Goal: Task Accomplishment & Management: Complete application form

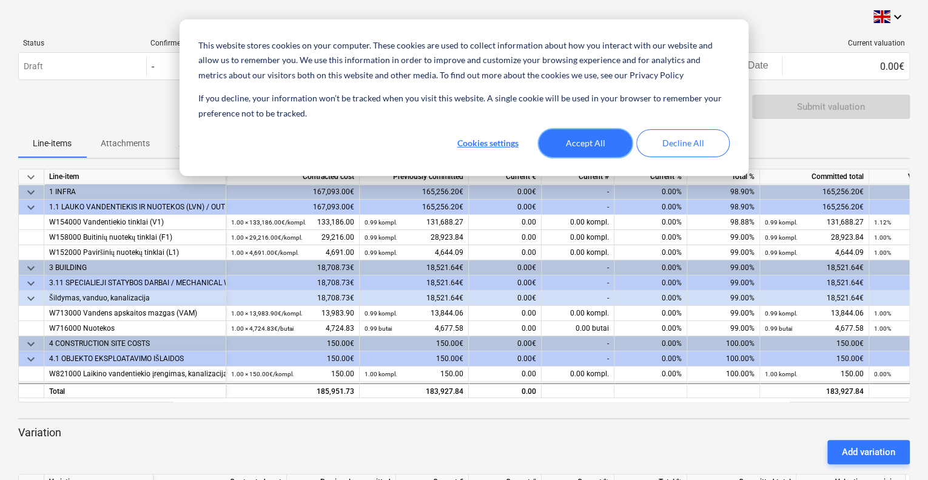
click at [603, 149] on button "Accept All" at bounding box center [585, 143] width 93 height 28
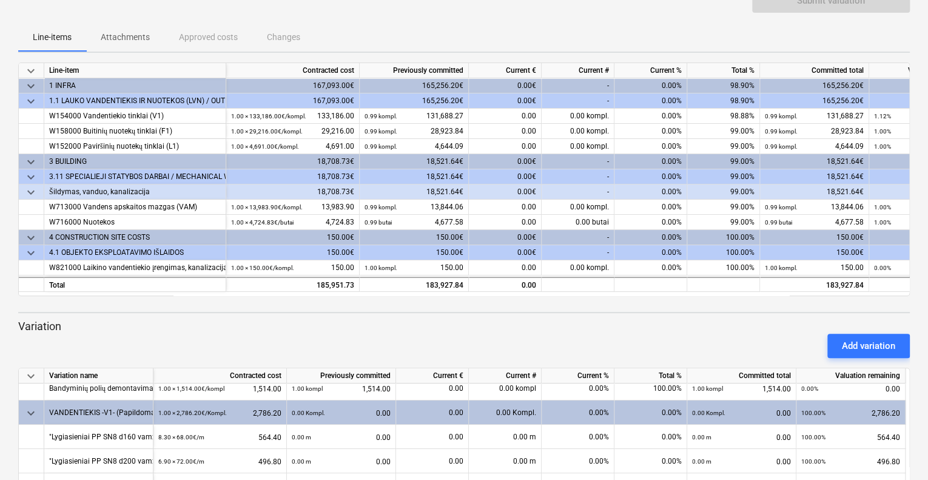
scroll to position [61, 0]
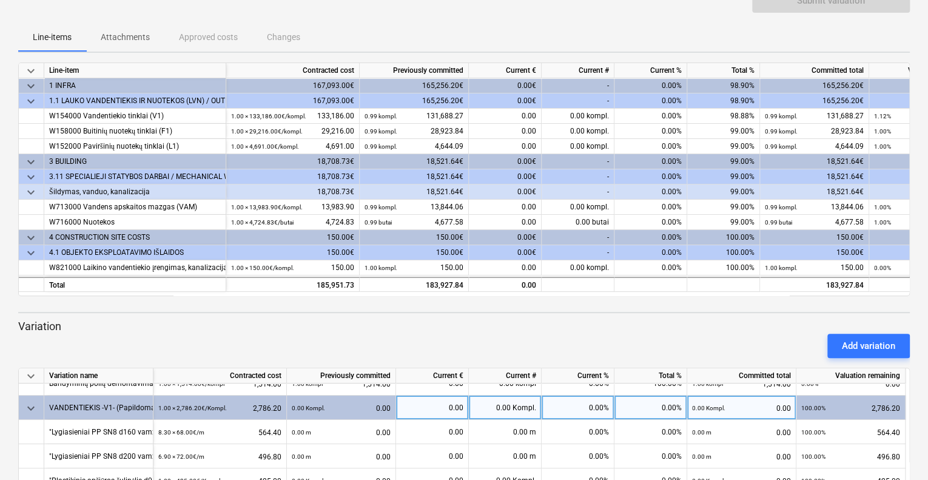
click at [503, 407] on div "0.00 Kompl." at bounding box center [505, 407] width 73 height 24
type input "0.9"
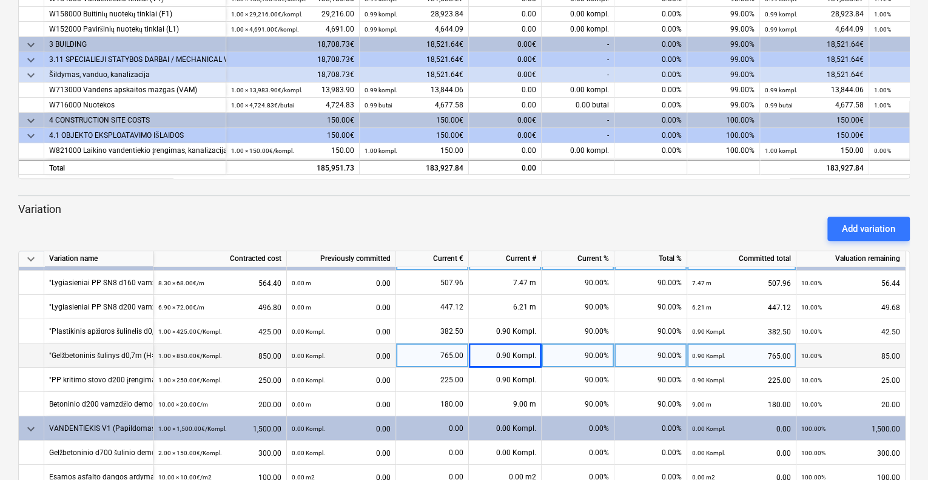
scroll to position [227, 0]
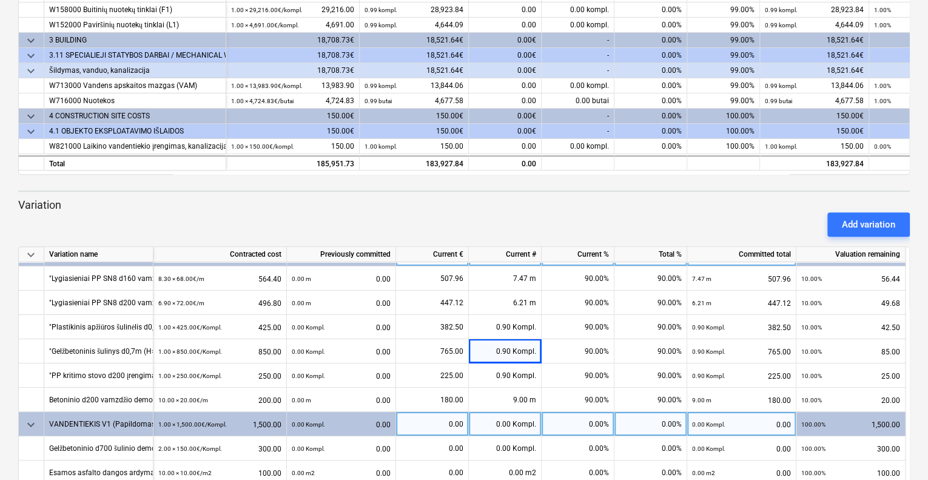
click at [507, 420] on div "0.00 Kompl." at bounding box center [505, 424] width 73 height 24
type input "0.9"
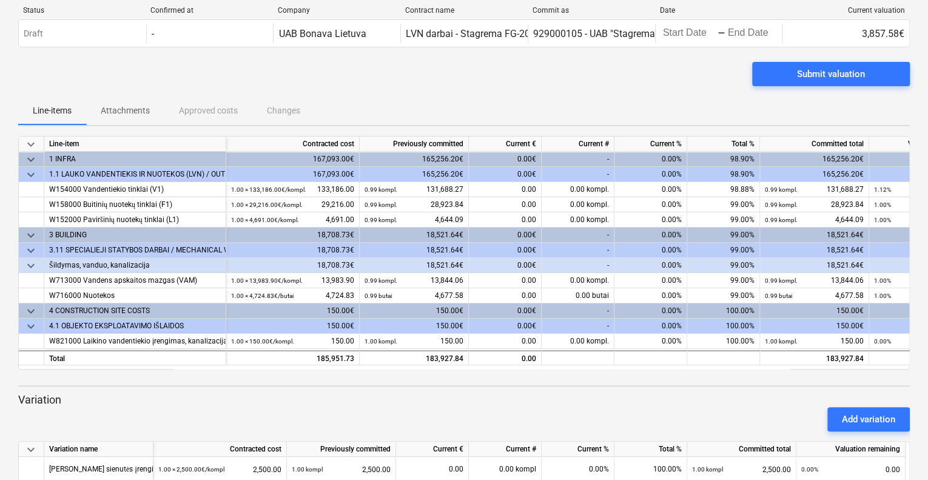
scroll to position [0, 0]
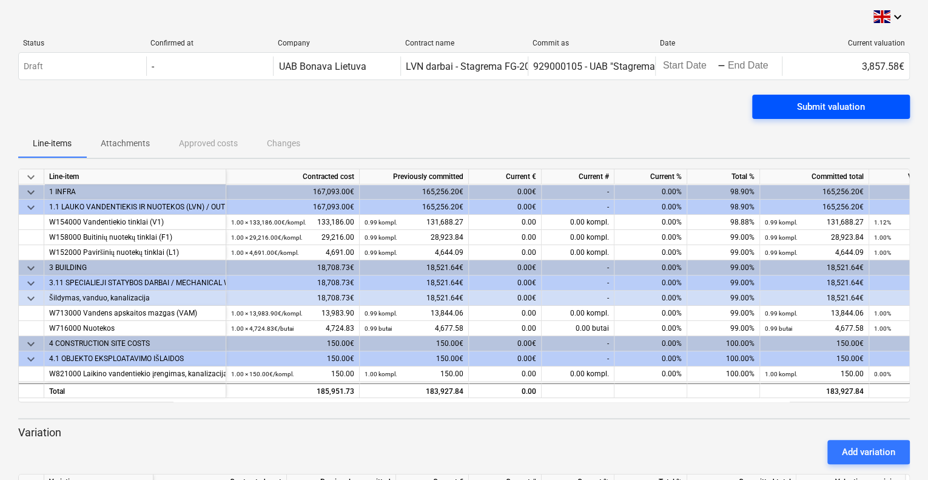
click at [801, 111] on div "Submit valuation" at bounding box center [831, 107] width 68 height 16
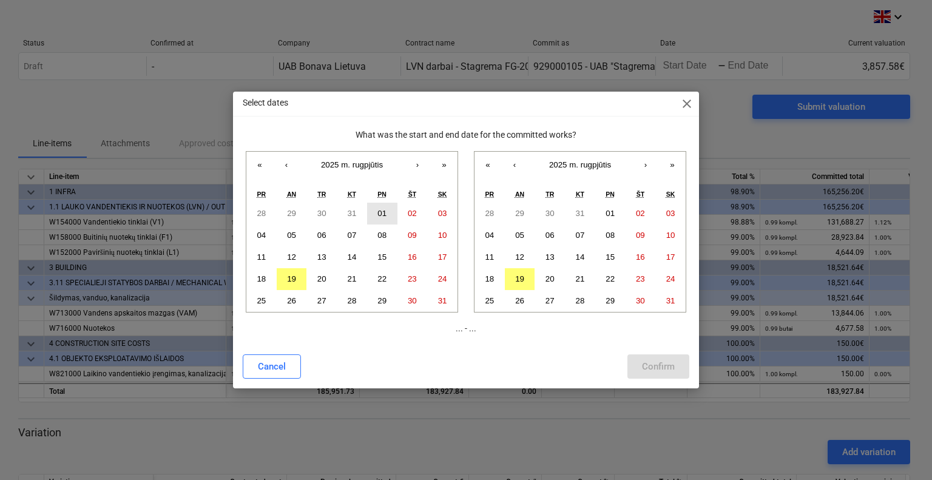
click at [374, 215] on button "01" at bounding box center [382, 214] width 30 height 22
click at [553, 281] on abbr "20" at bounding box center [549, 278] width 9 height 9
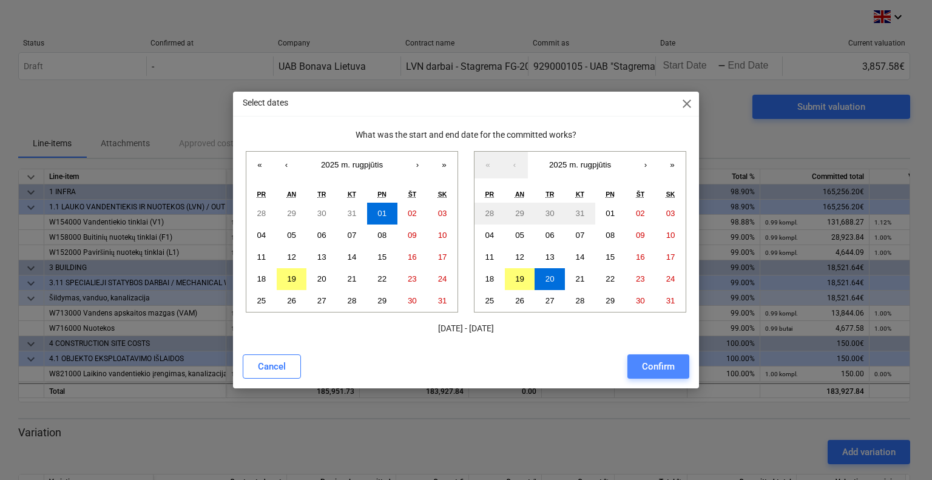
click at [642, 367] on div "Confirm" at bounding box center [658, 366] width 33 height 16
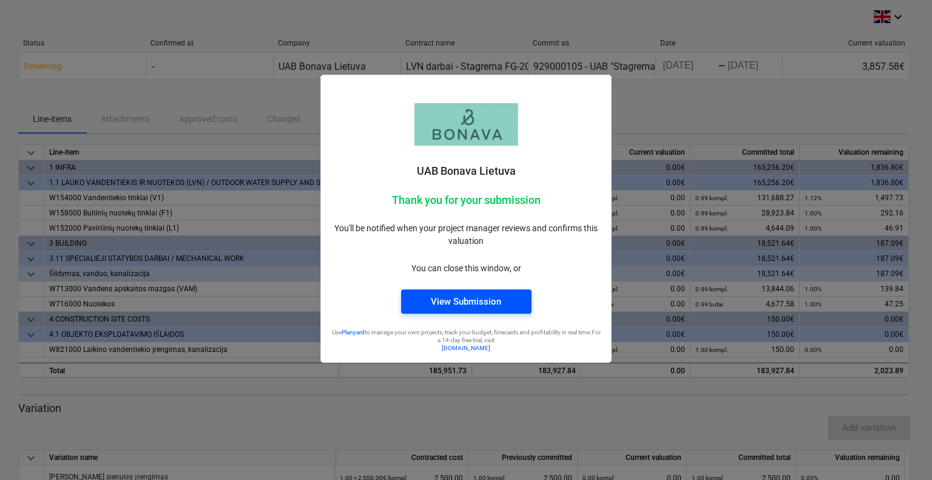
click at [483, 305] on div "View Submission" at bounding box center [466, 302] width 70 height 16
